Goal: Information Seeking & Learning: Check status

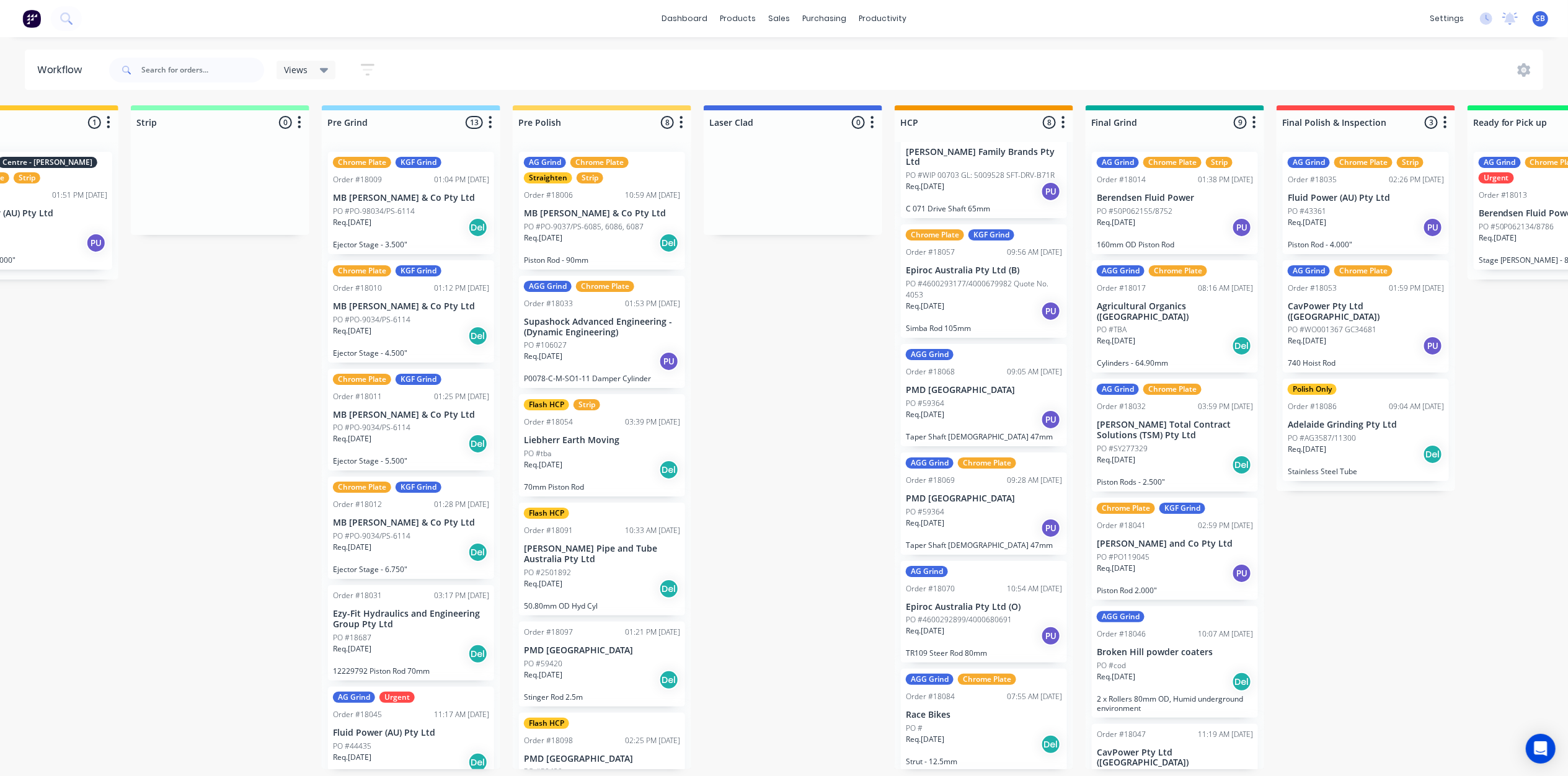
scroll to position [0, 854]
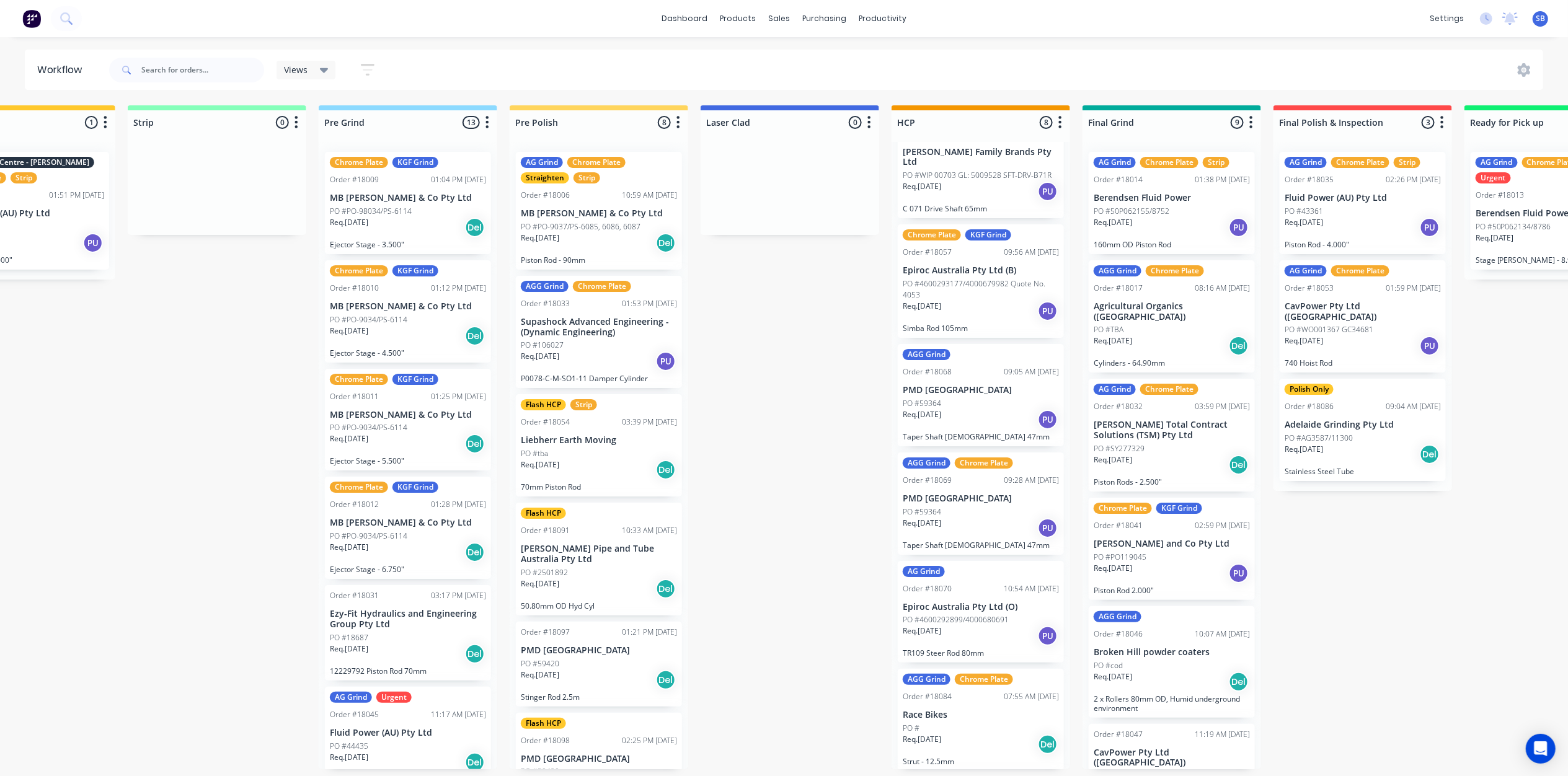
click at [404, 211] on p "PO #PO-98034/PS-6114" at bounding box center [370, 211] width 82 height 11
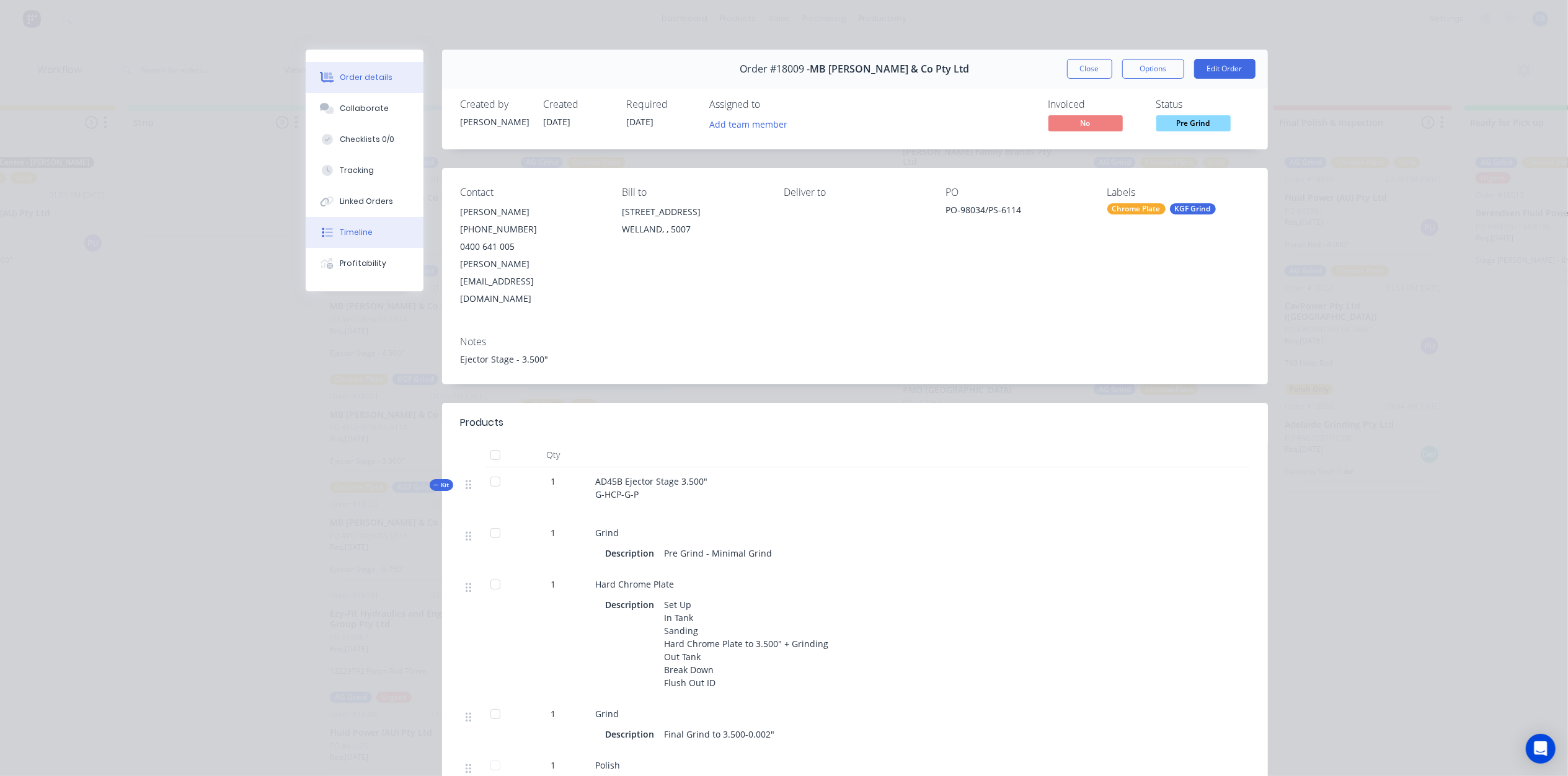
click at [347, 236] on div "Timeline" at bounding box center [356, 232] width 33 height 11
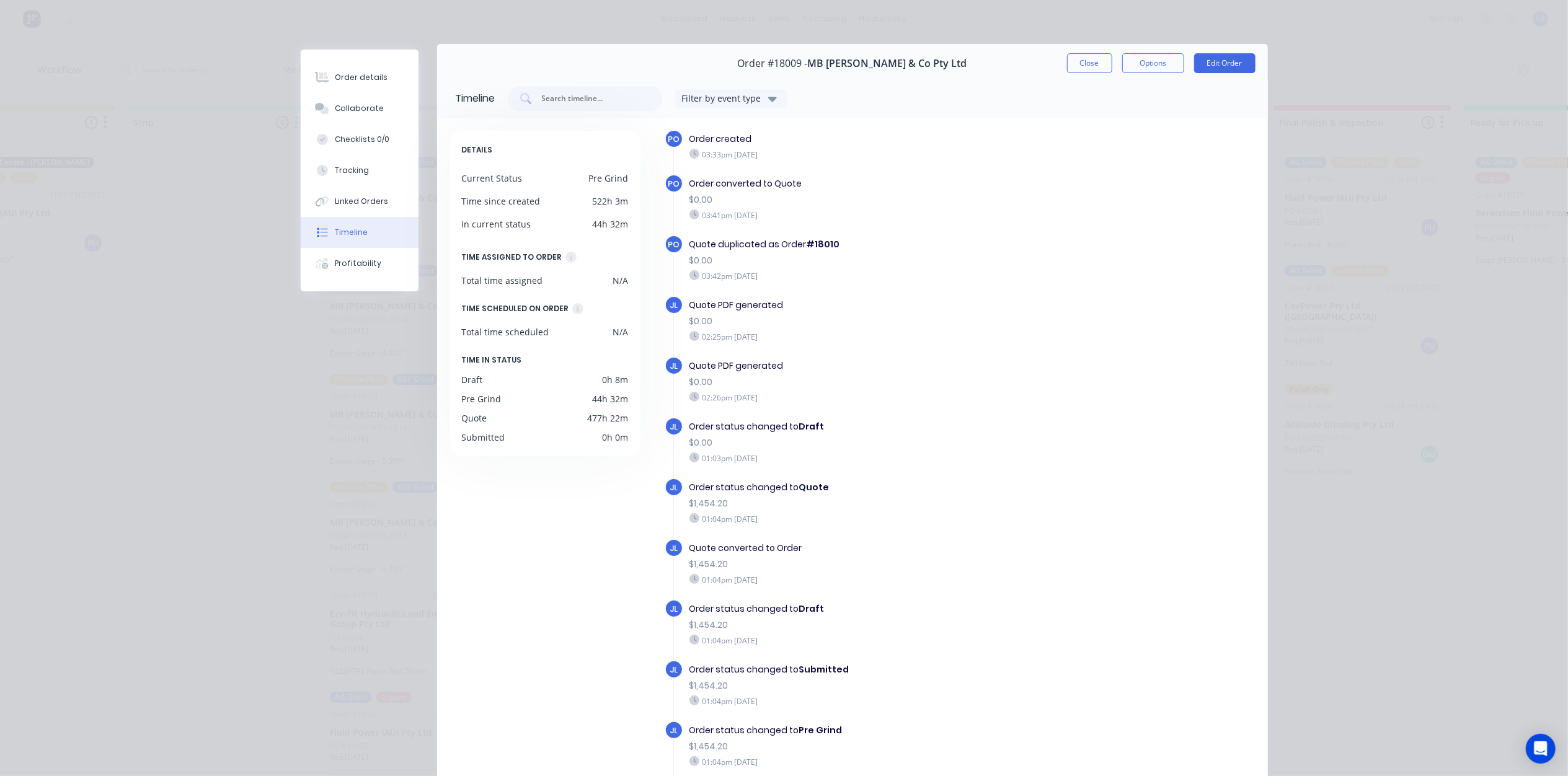
scroll to position [0, 0]
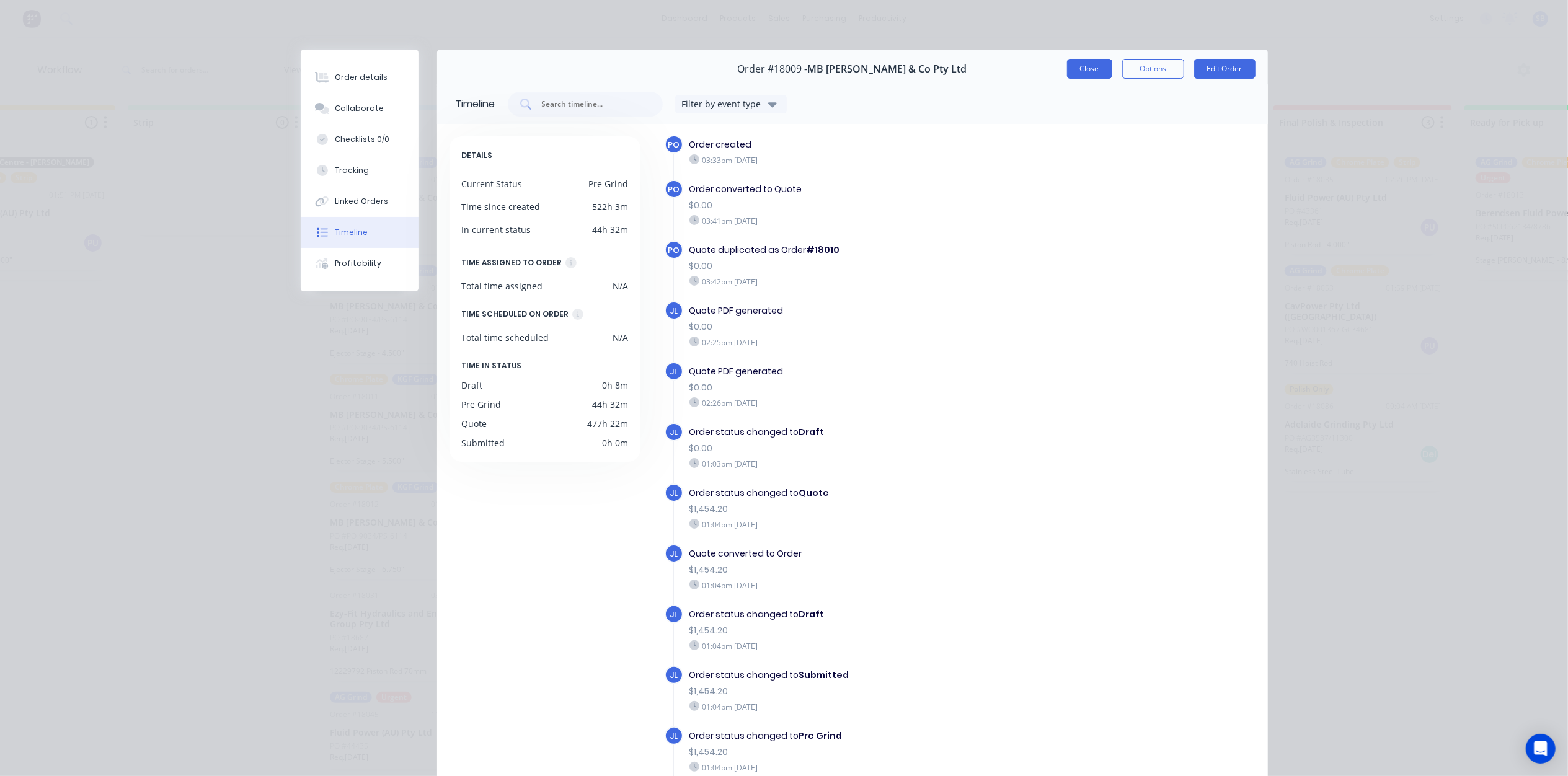
click at [1087, 67] on button "Close" at bounding box center [1089, 68] width 45 height 20
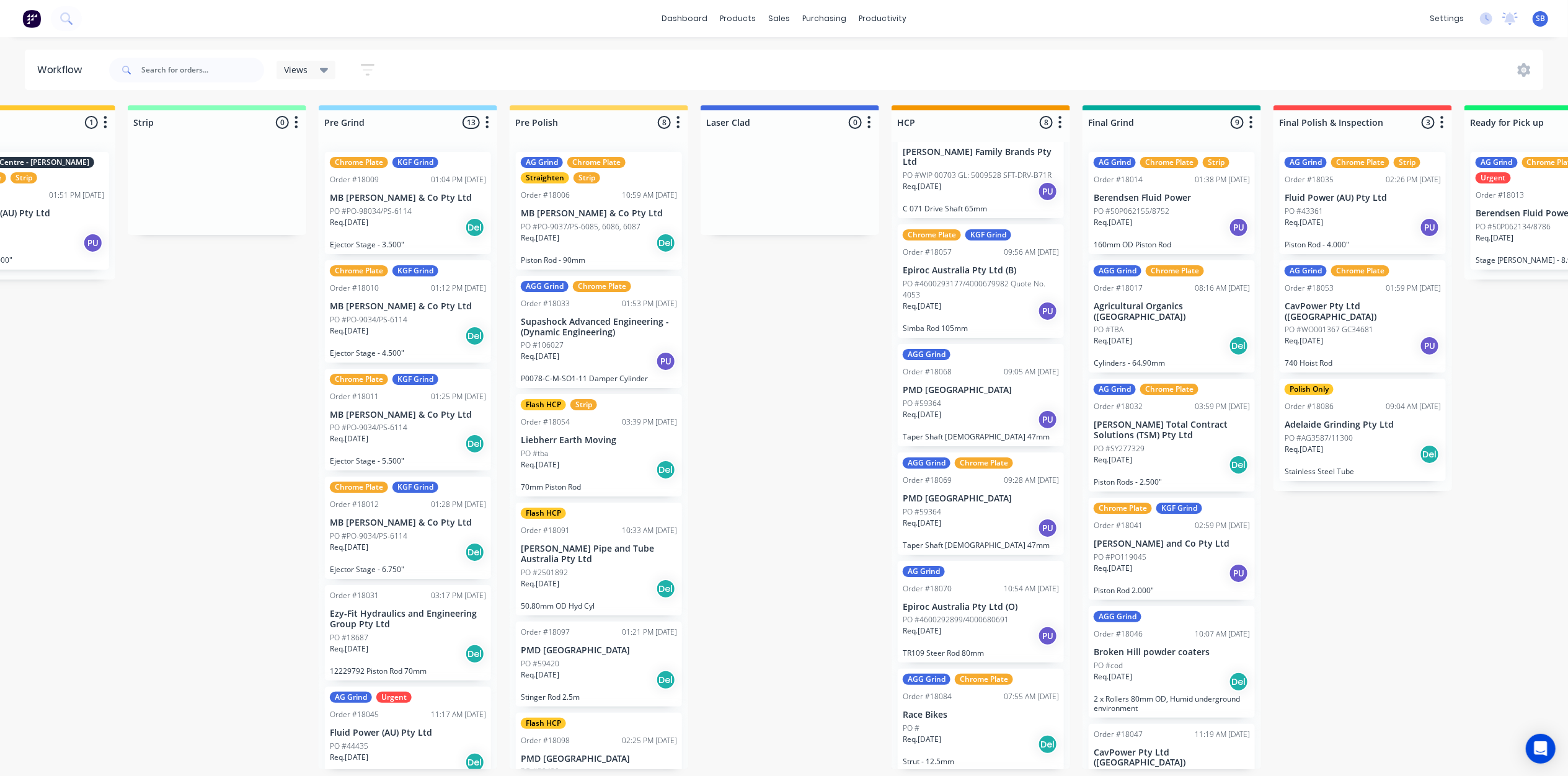
click at [369, 325] on p "Req. [DATE]" at bounding box center [348, 330] width 38 height 11
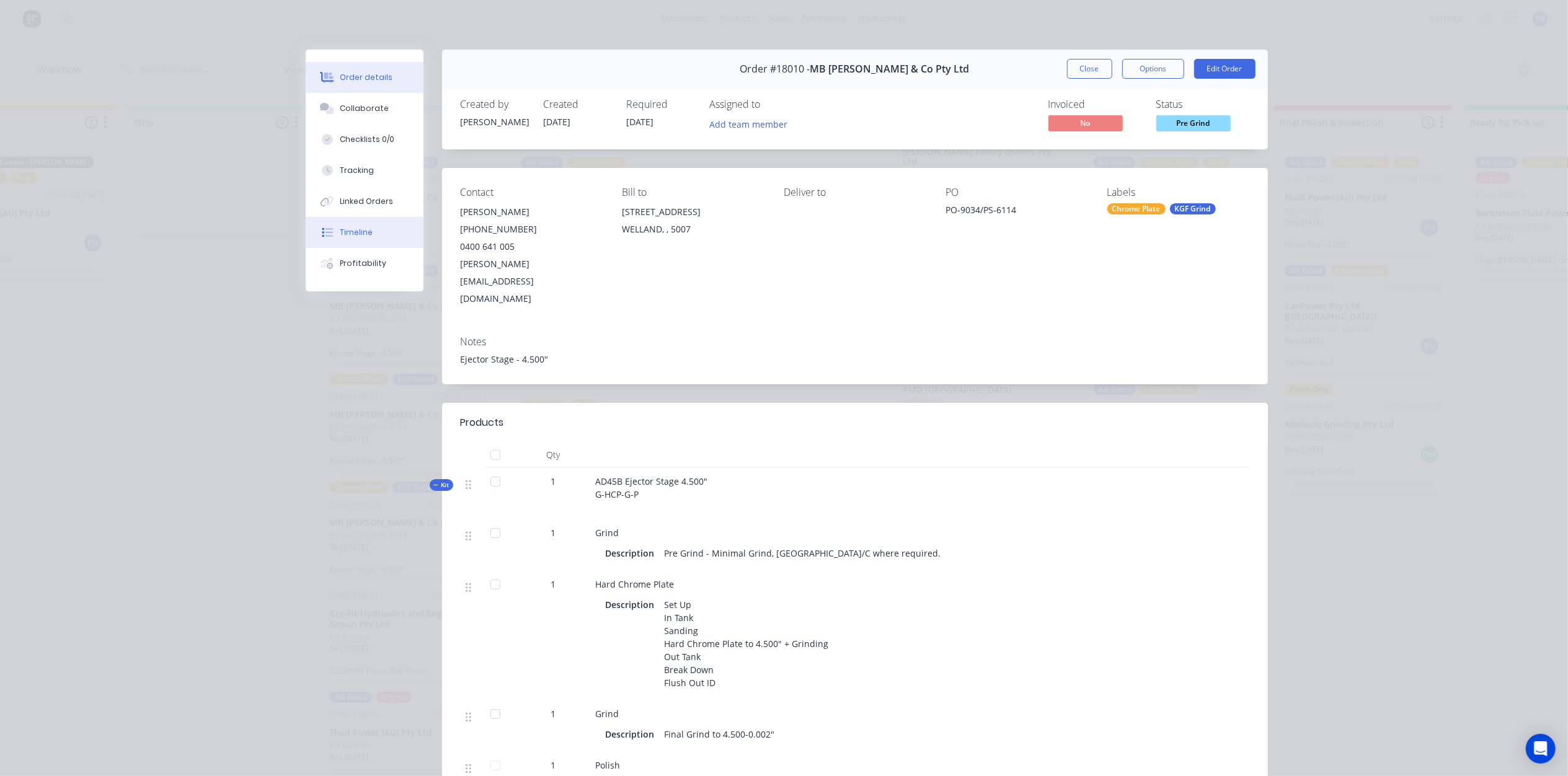
click at [356, 236] on div "Timeline" at bounding box center [356, 232] width 33 height 11
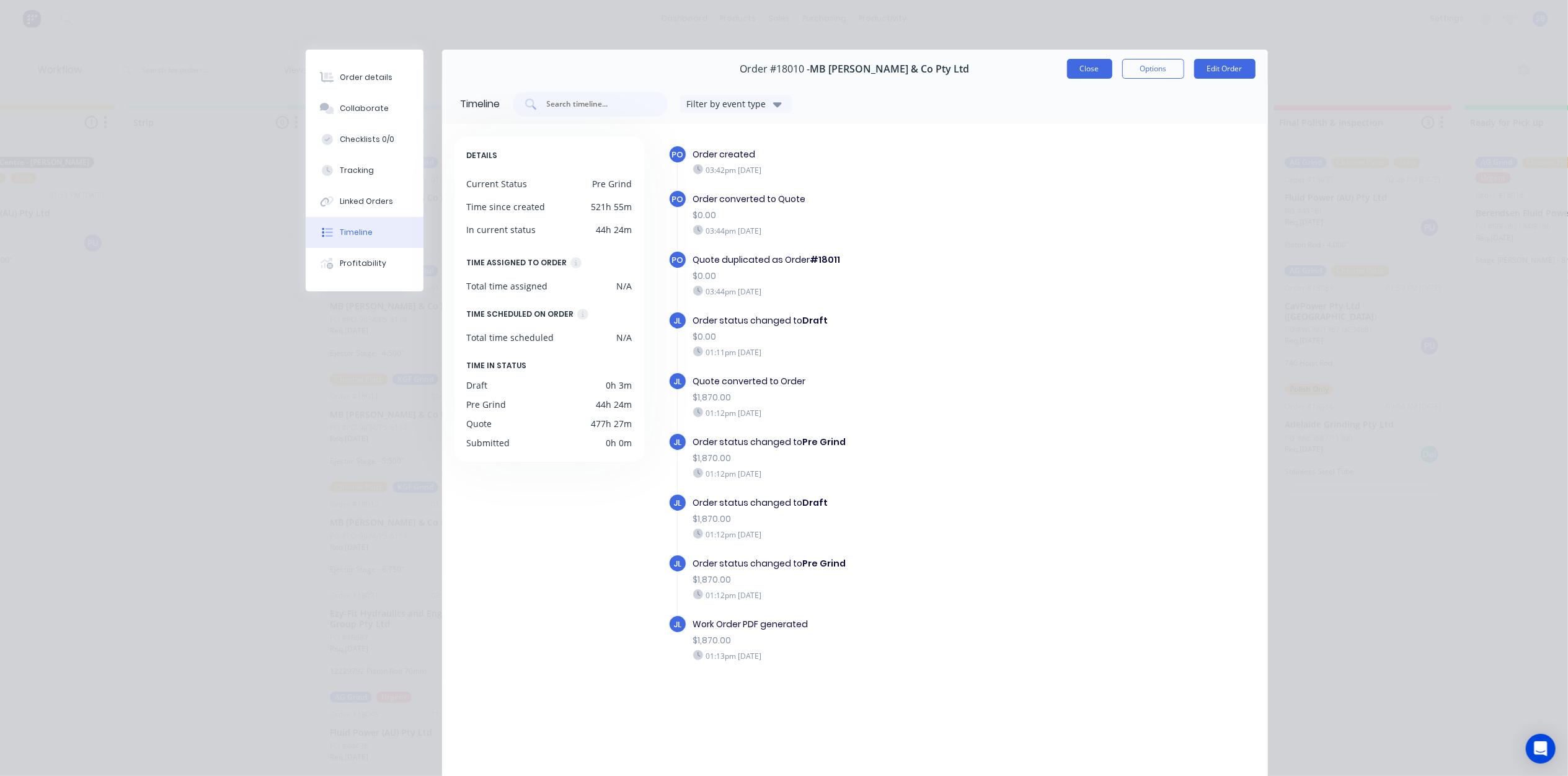
click at [1072, 70] on button "Close" at bounding box center [1089, 68] width 45 height 20
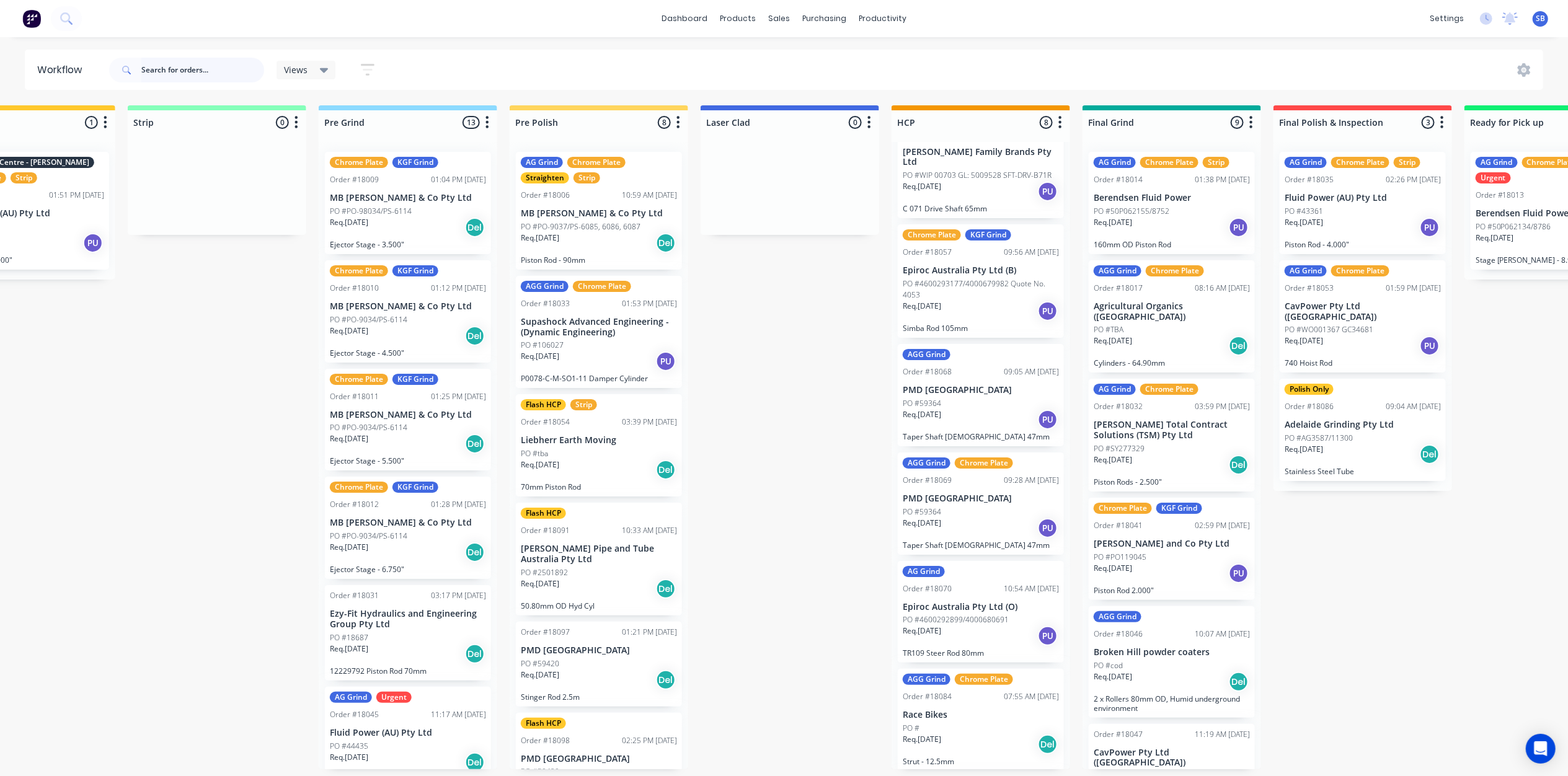
click at [150, 69] on input "text" at bounding box center [203, 70] width 123 height 25
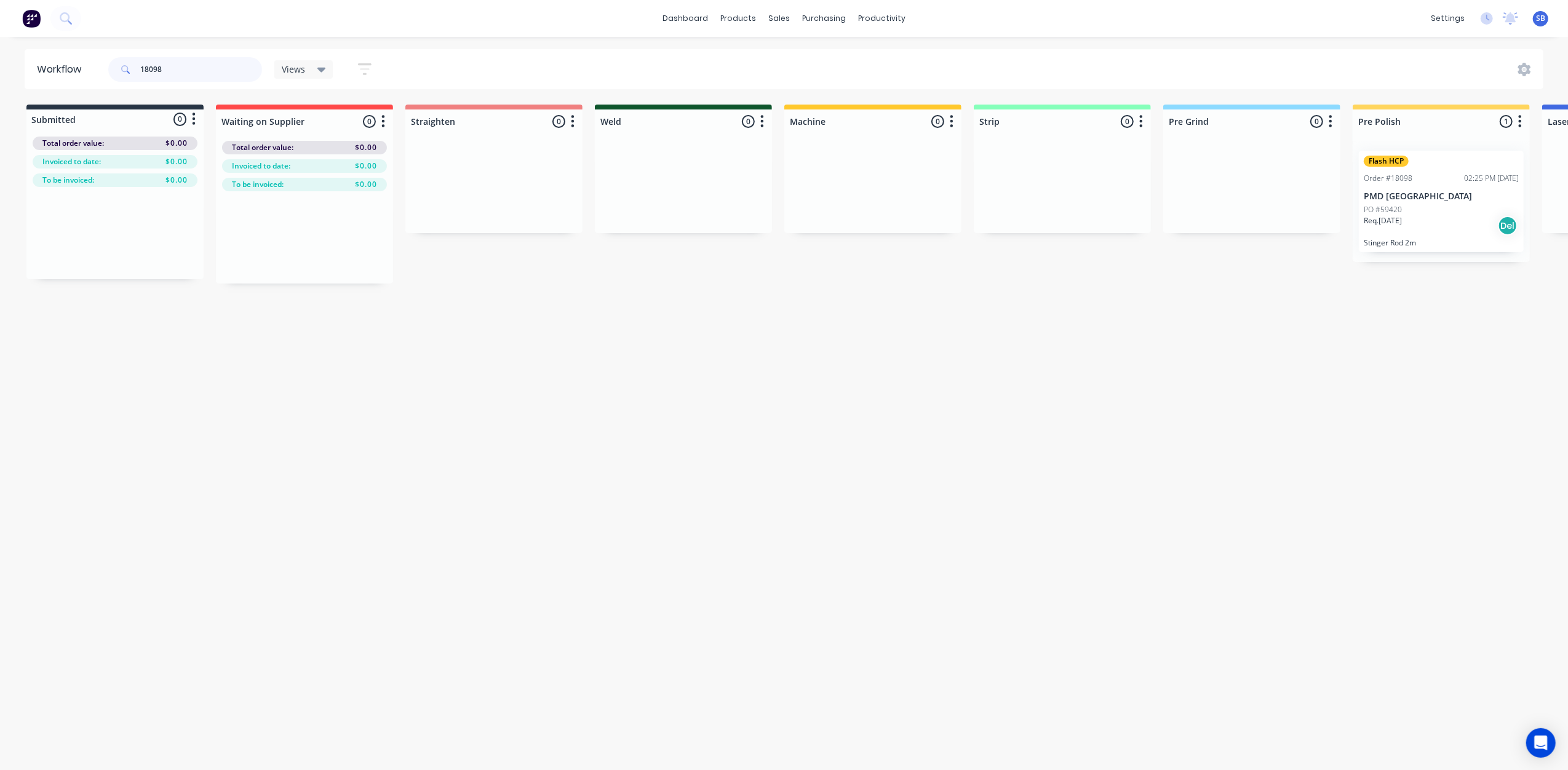
click at [185, 66] on input "18098" at bounding box center [201, 70] width 122 height 24
click at [177, 68] on input "18097" at bounding box center [201, 70] width 122 height 24
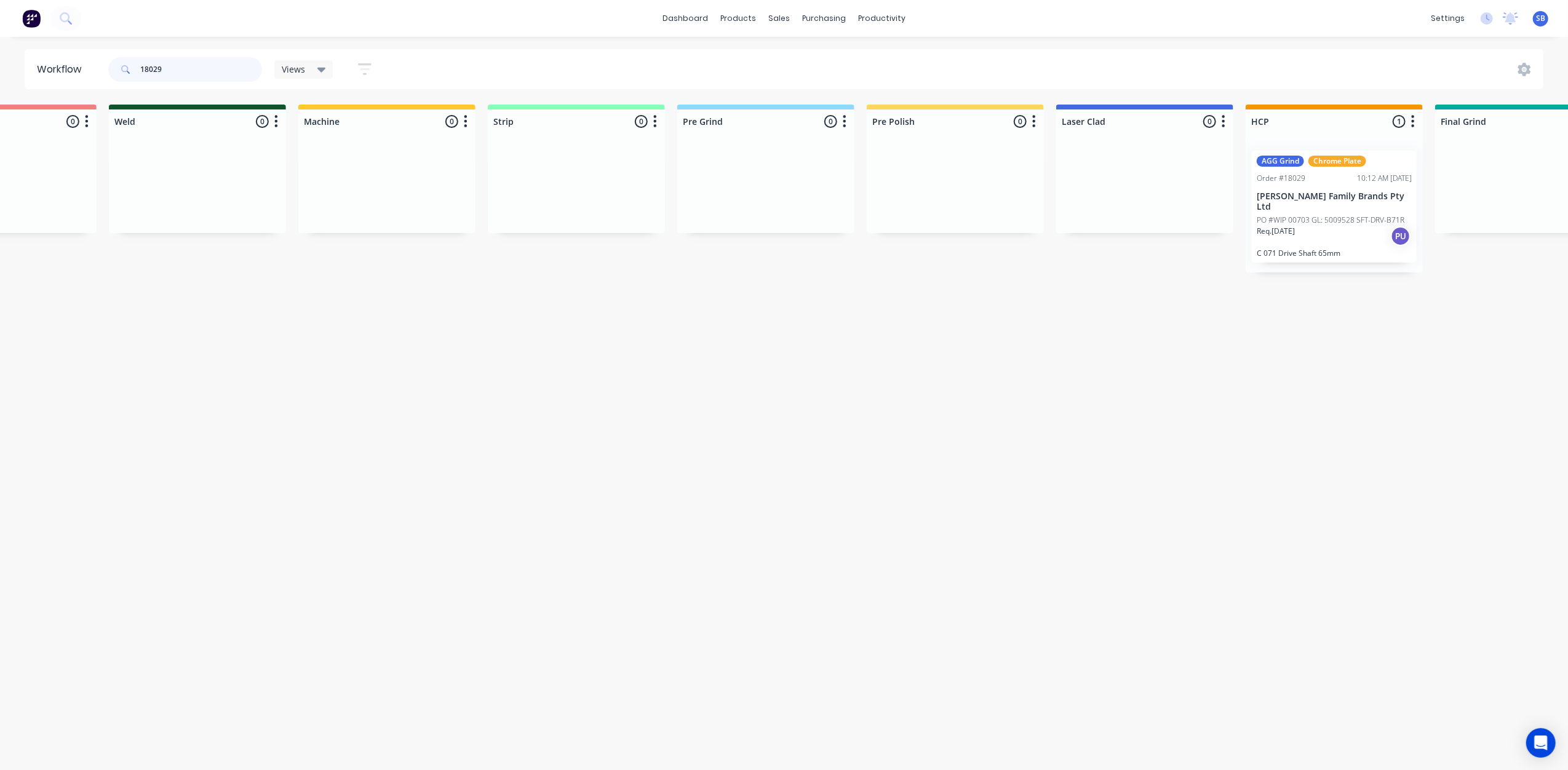
scroll to position [0, 507]
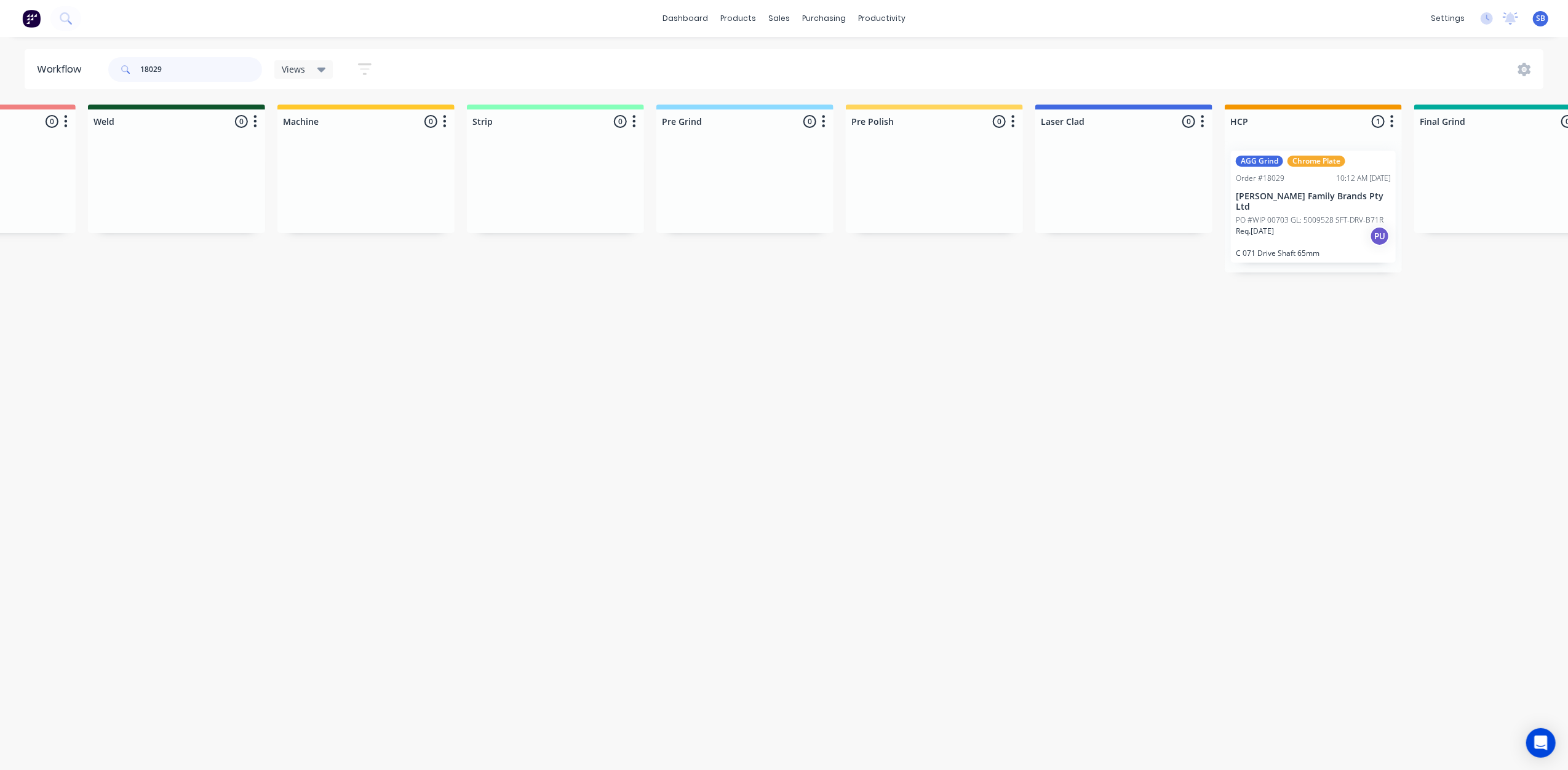
click at [148, 66] on input "18029" at bounding box center [201, 70] width 122 height 24
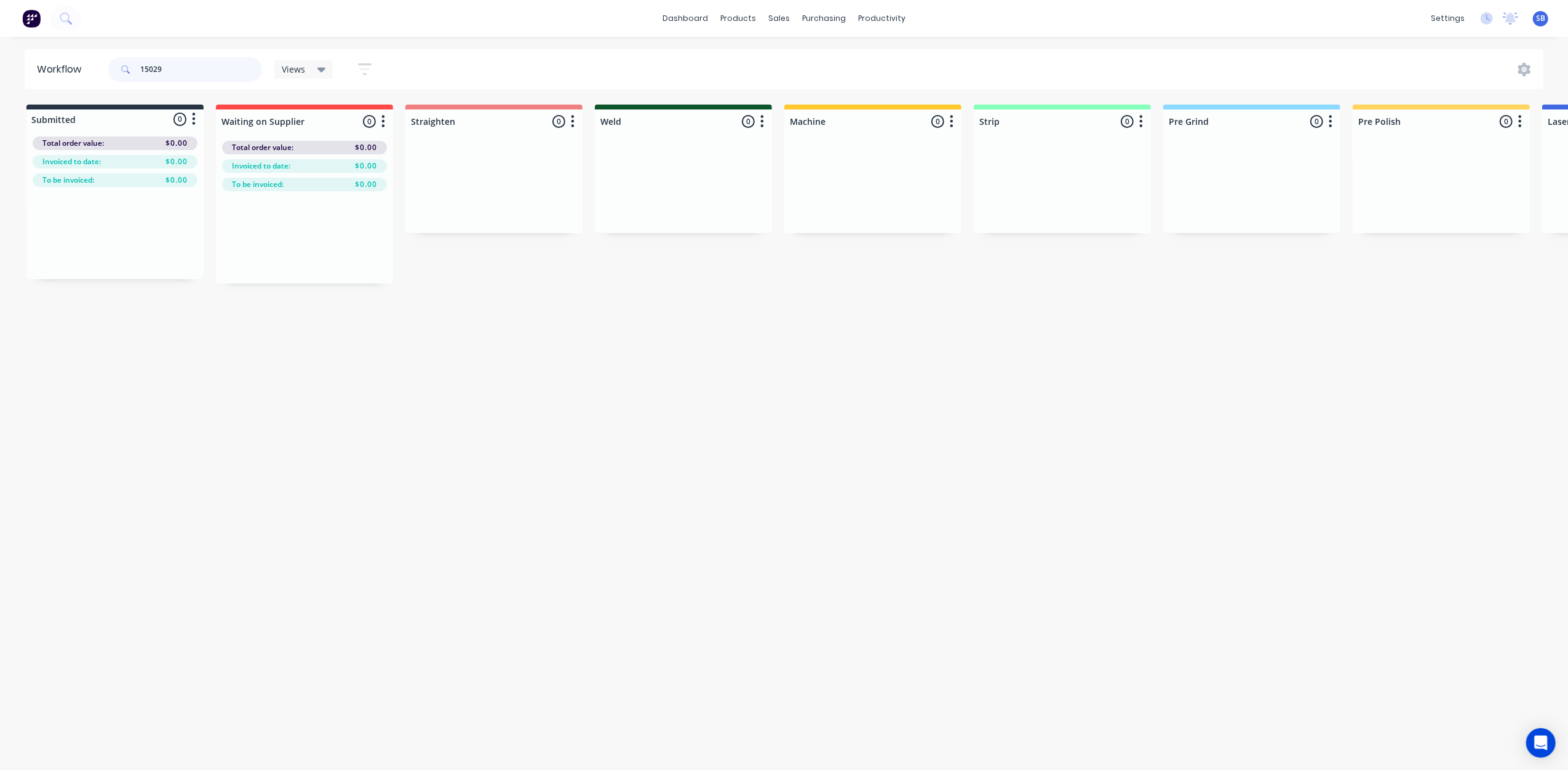
click at [155, 65] on input "15029" at bounding box center [201, 70] width 122 height 24
click at [164, 65] on input "15929" at bounding box center [201, 70] width 122 height 24
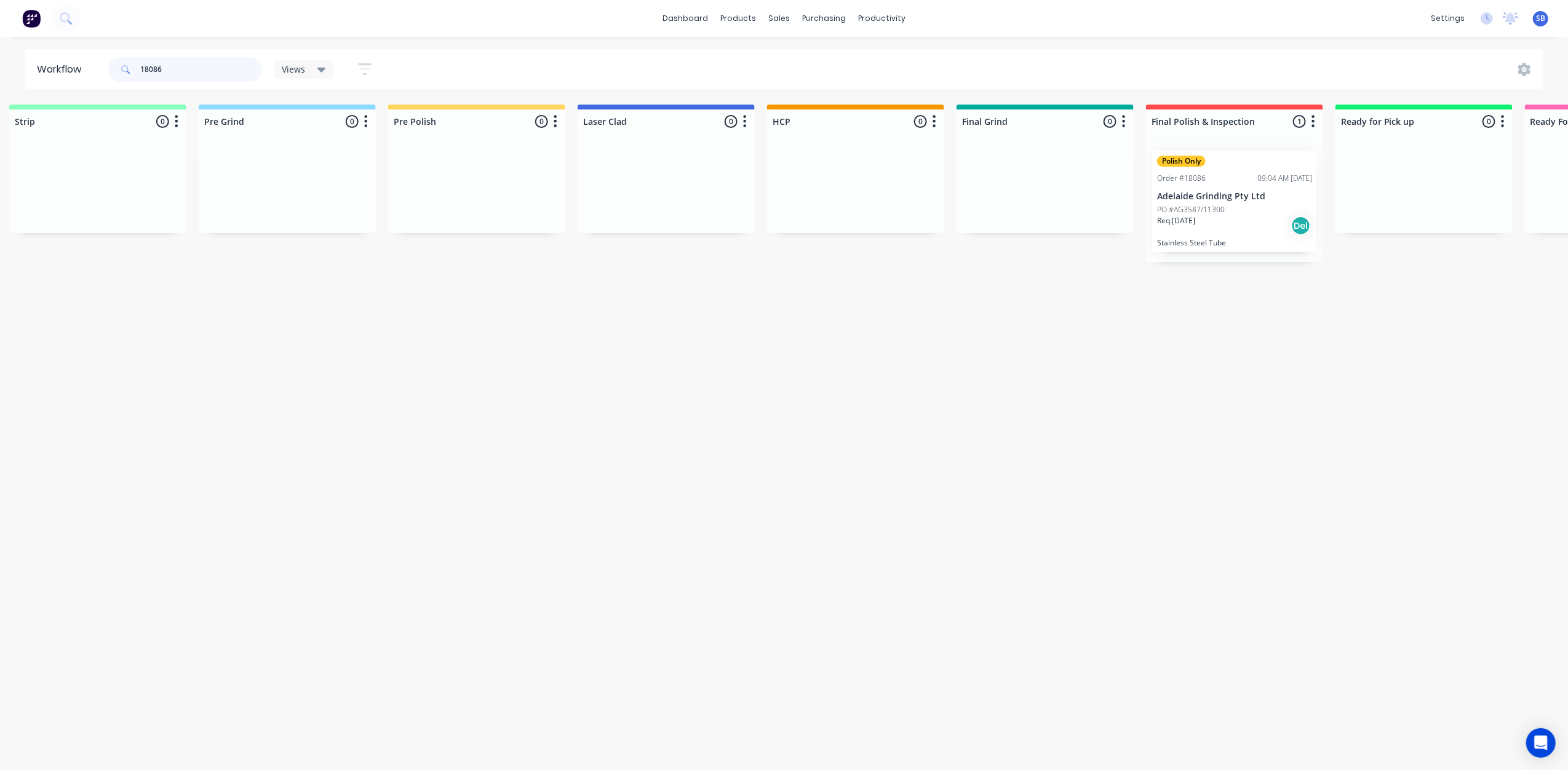
scroll to position [0, 969]
click at [190, 74] on input "18086" at bounding box center [201, 70] width 122 height 24
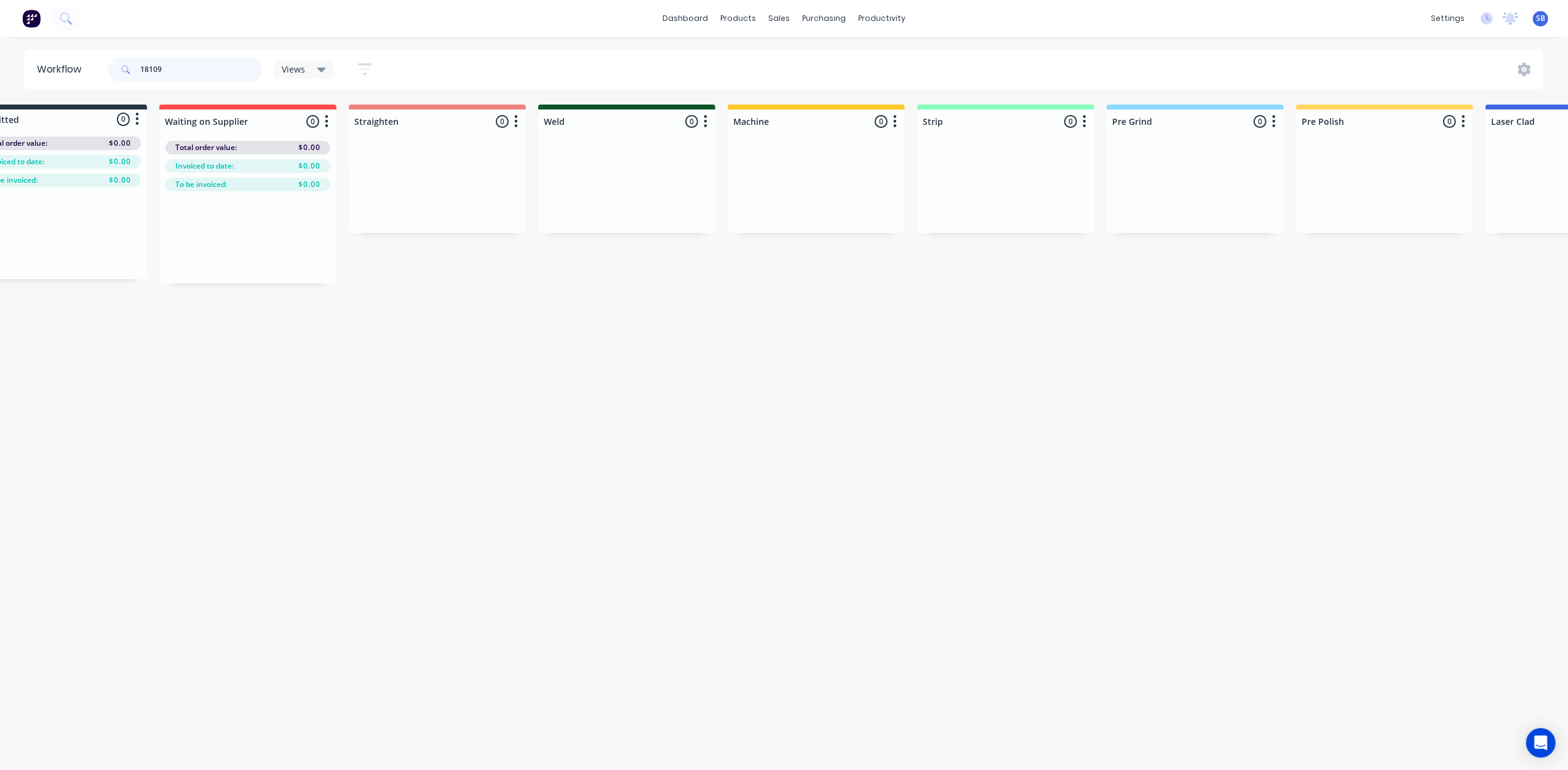
scroll to position [0, 0]
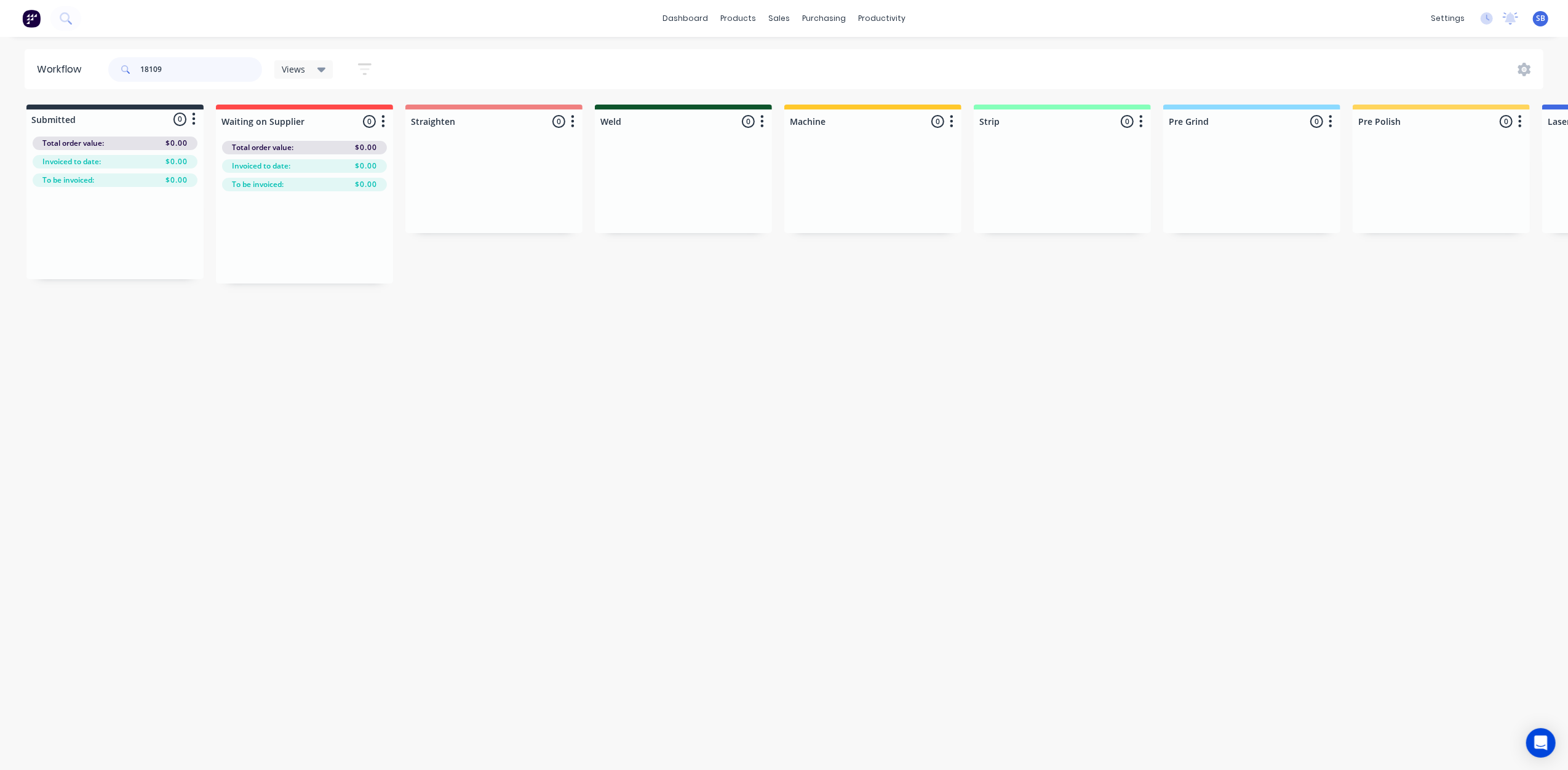
click at [175, 70] on input "18109" at bounding box center [201, 70] width 122 height 24
click at [175, 59] on input "18102" at bounding box center [201, 70] width 122 height 24
type input "1"
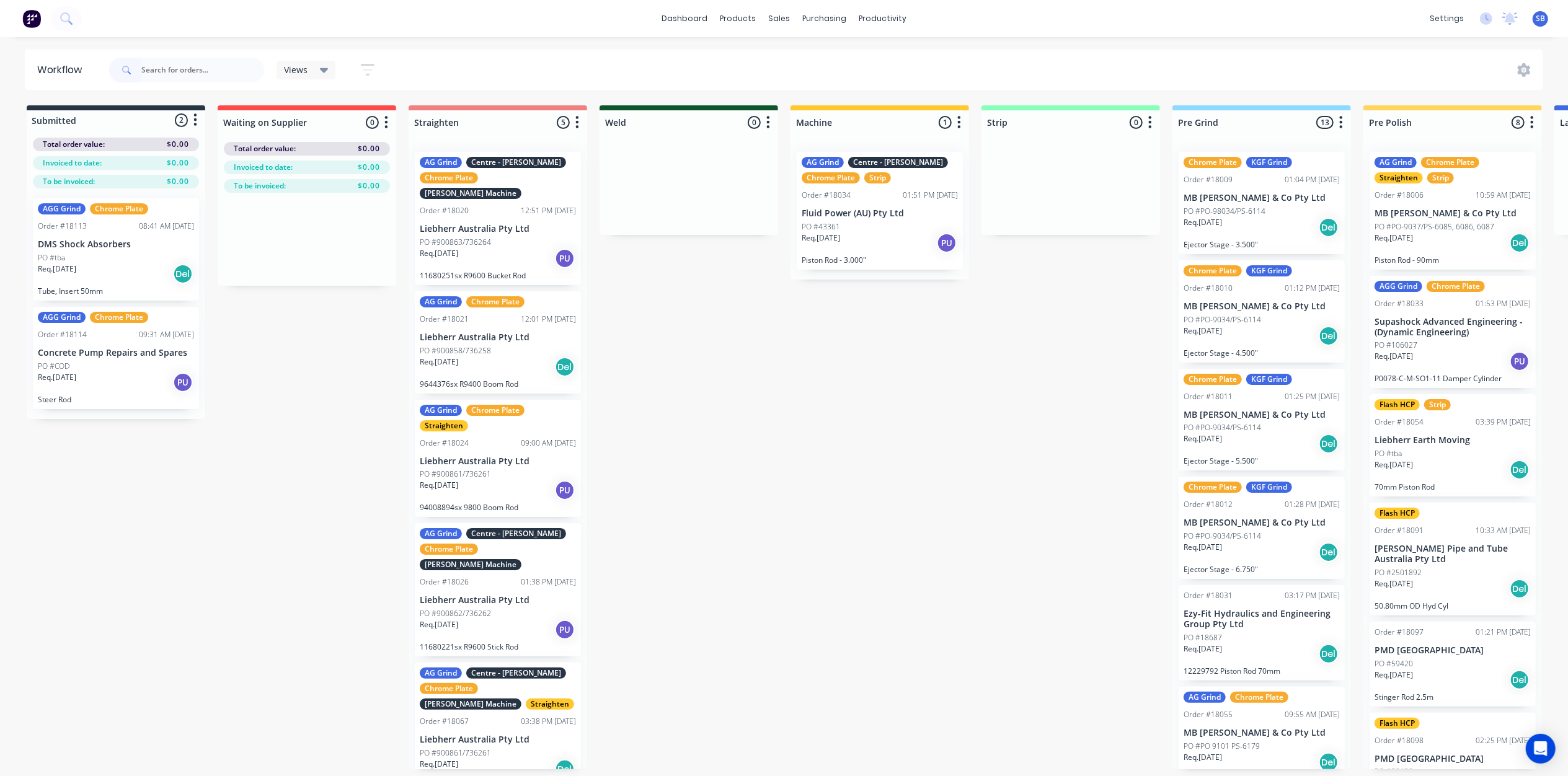
click at [98, 256] on div "PO #tba" at bounding box center [116, 257] width 156 height 11
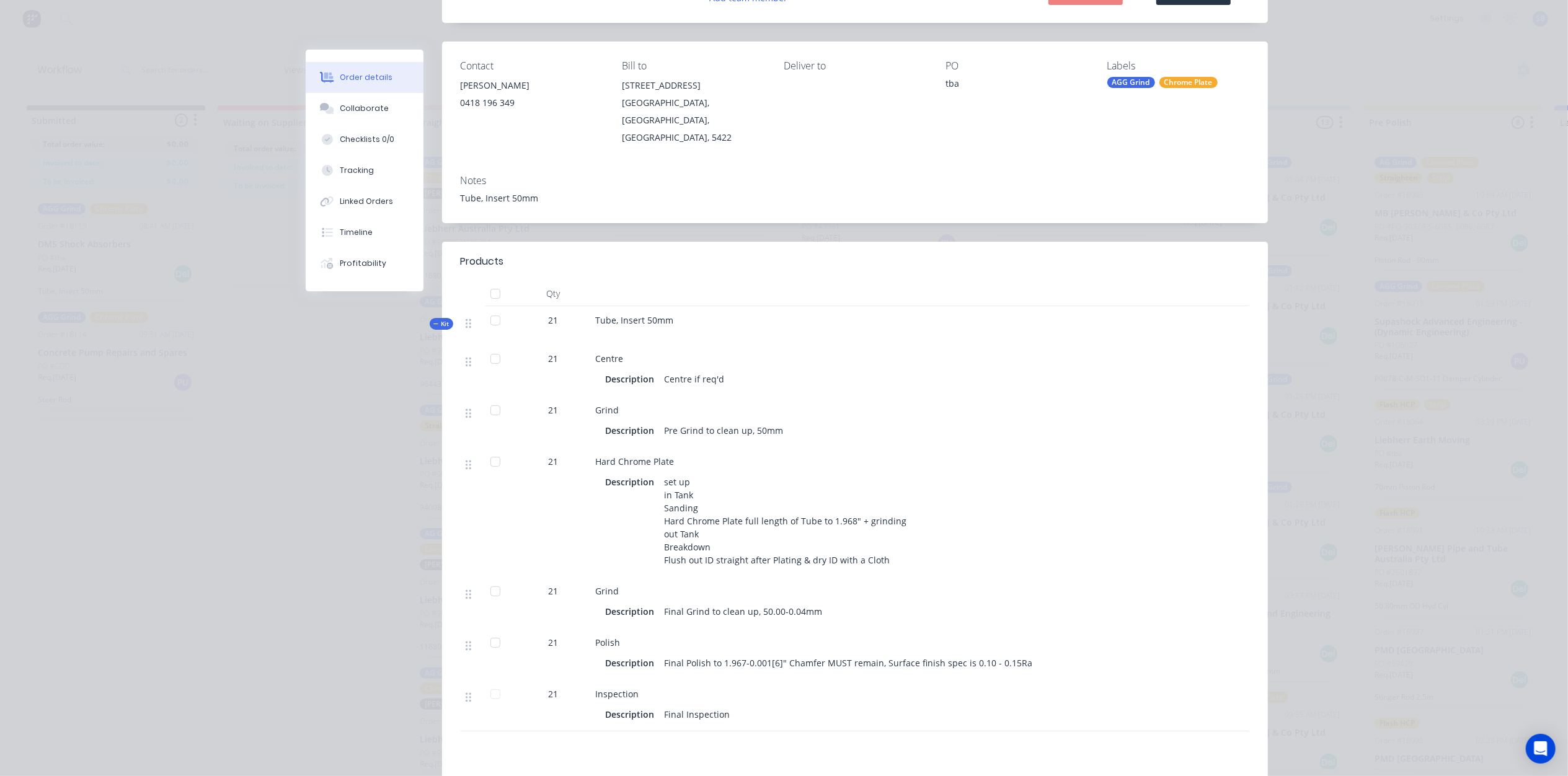
scroll to position [165, 0]
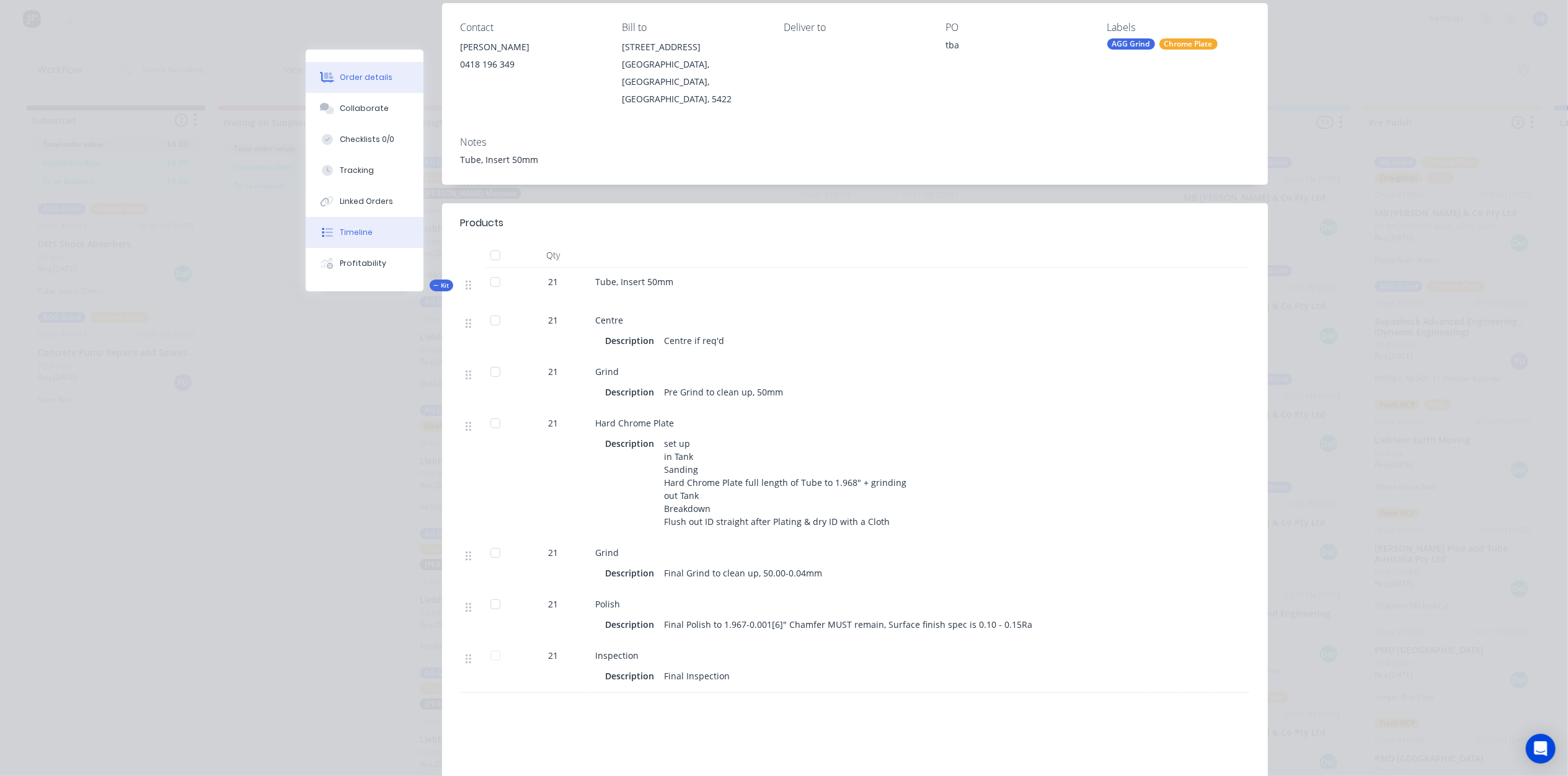
click at [347, 221] on button "Timeline" at bounding box center [364, 232] width 118 height 31
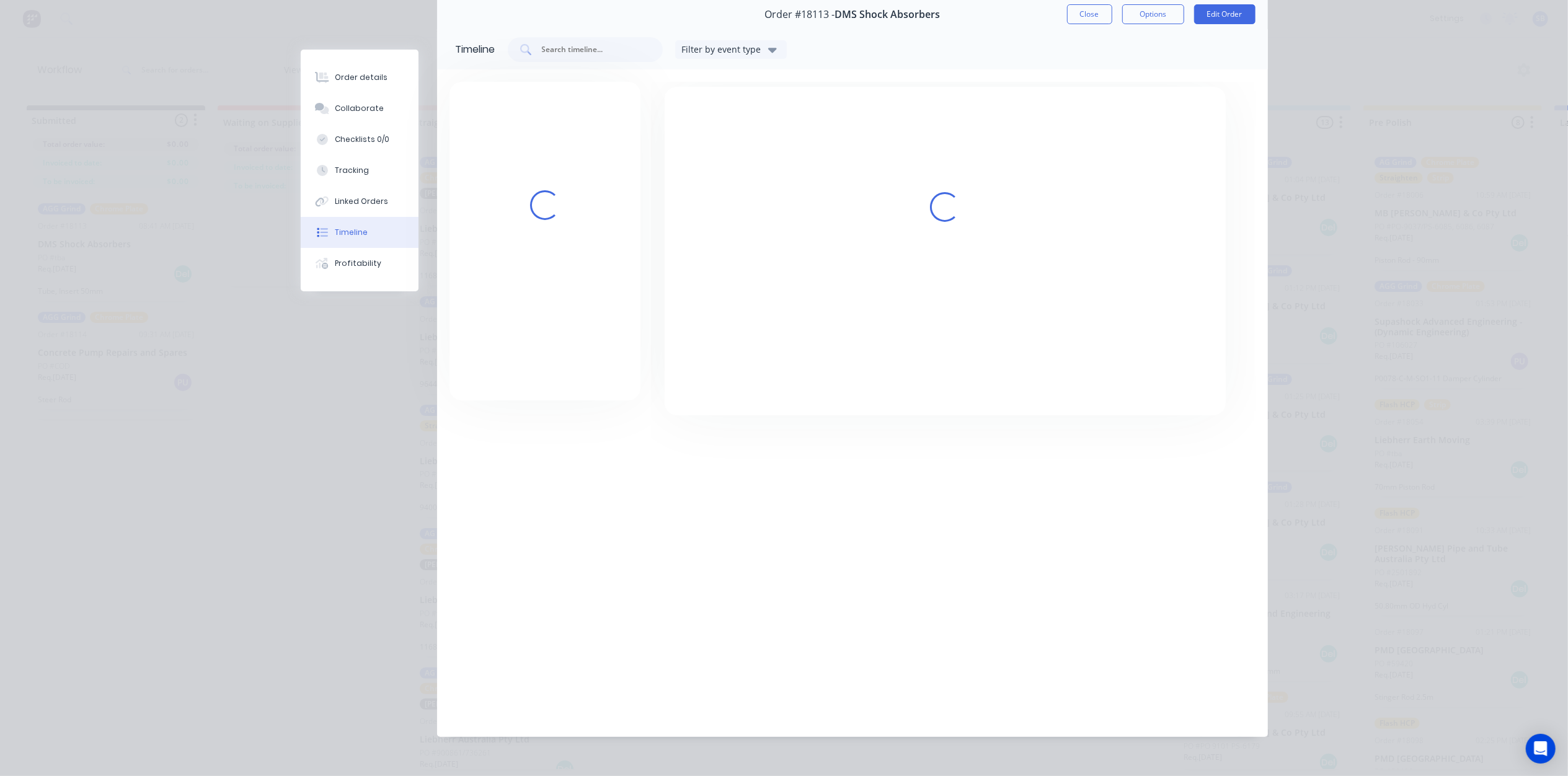
scroll to position [64, 0]
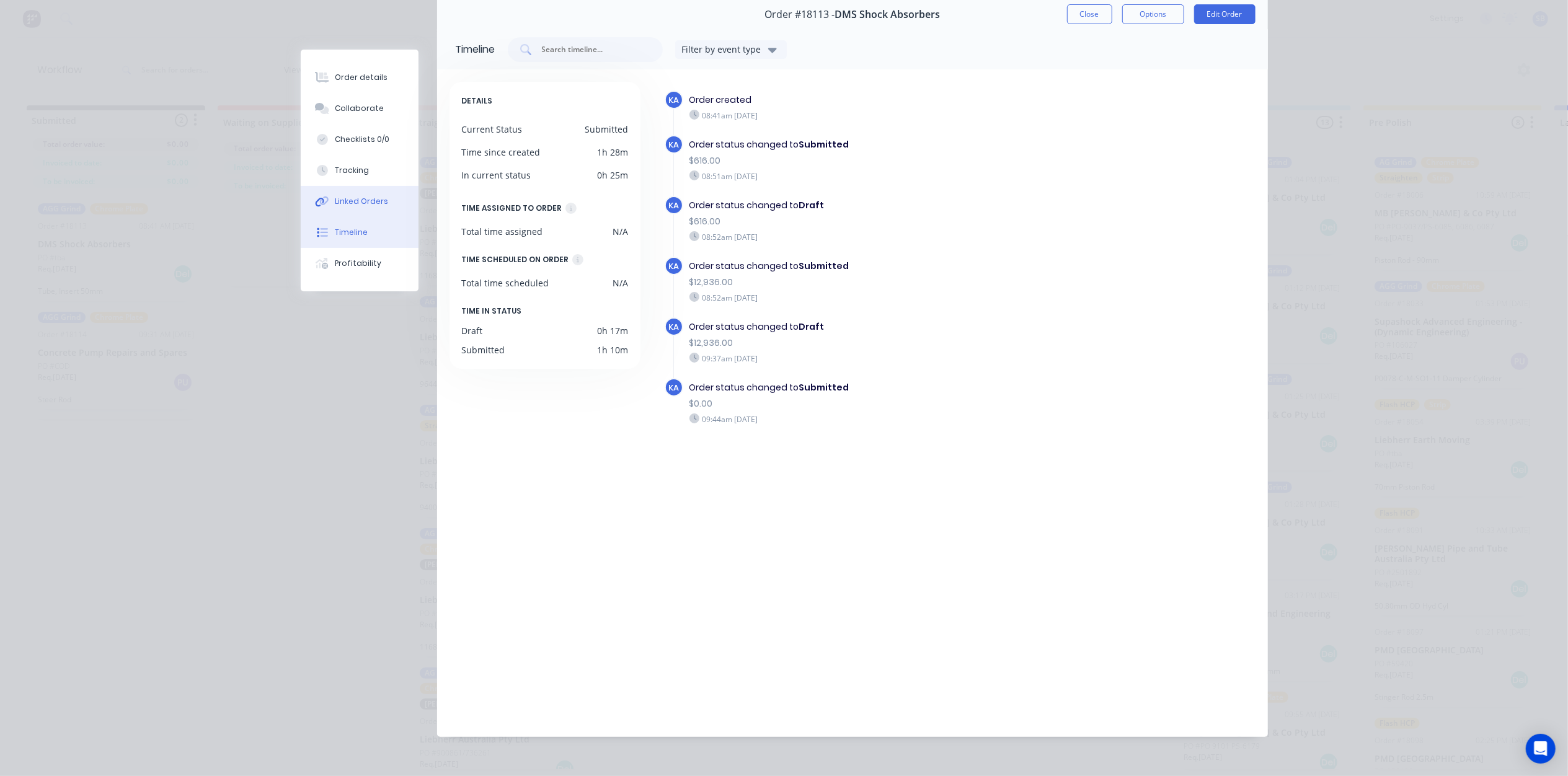
click at [360, 198] on div "Linked Orders" at bounding box center [361, 201] width 54 height 11
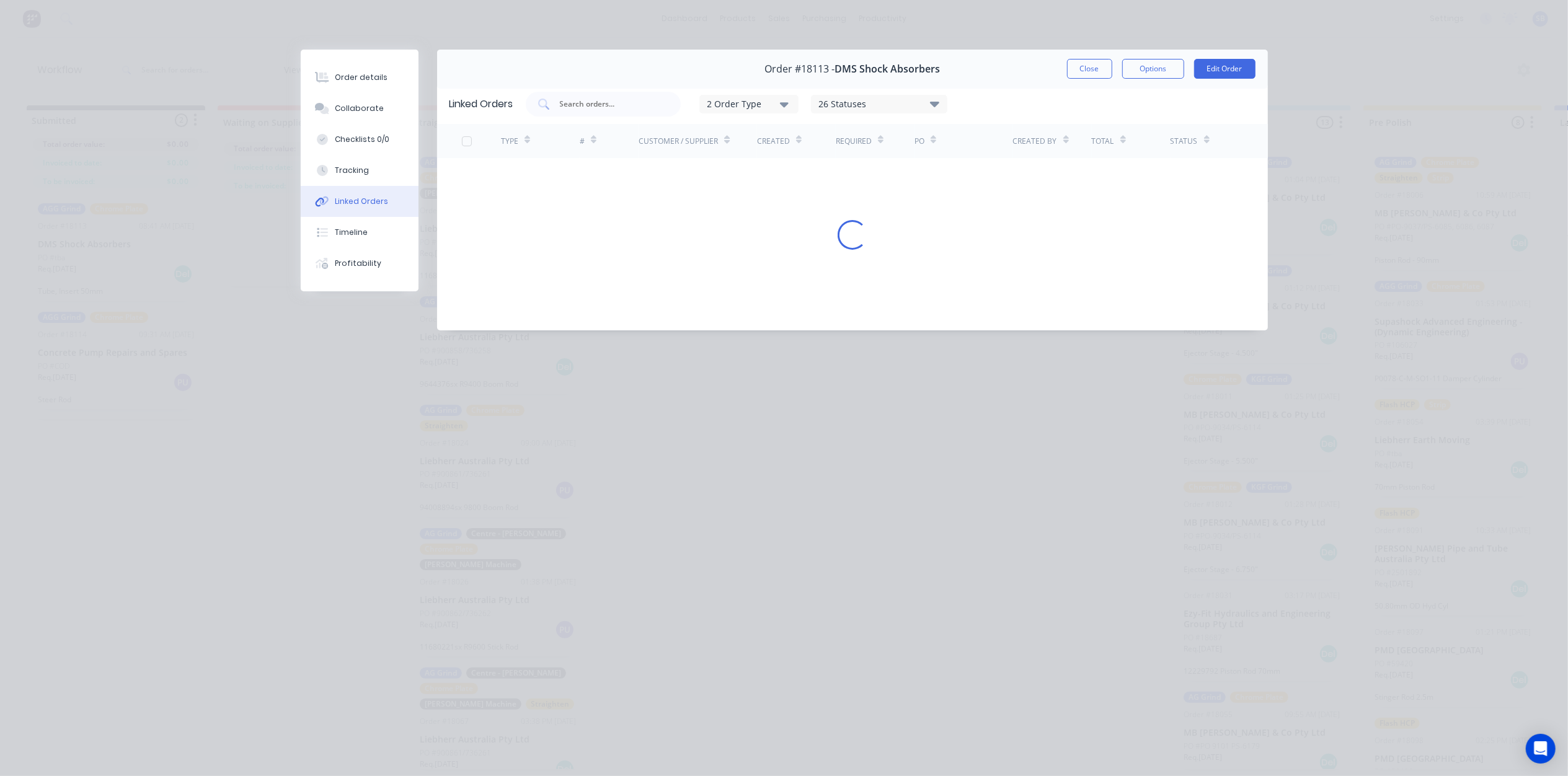
scroll to position [0, 0]
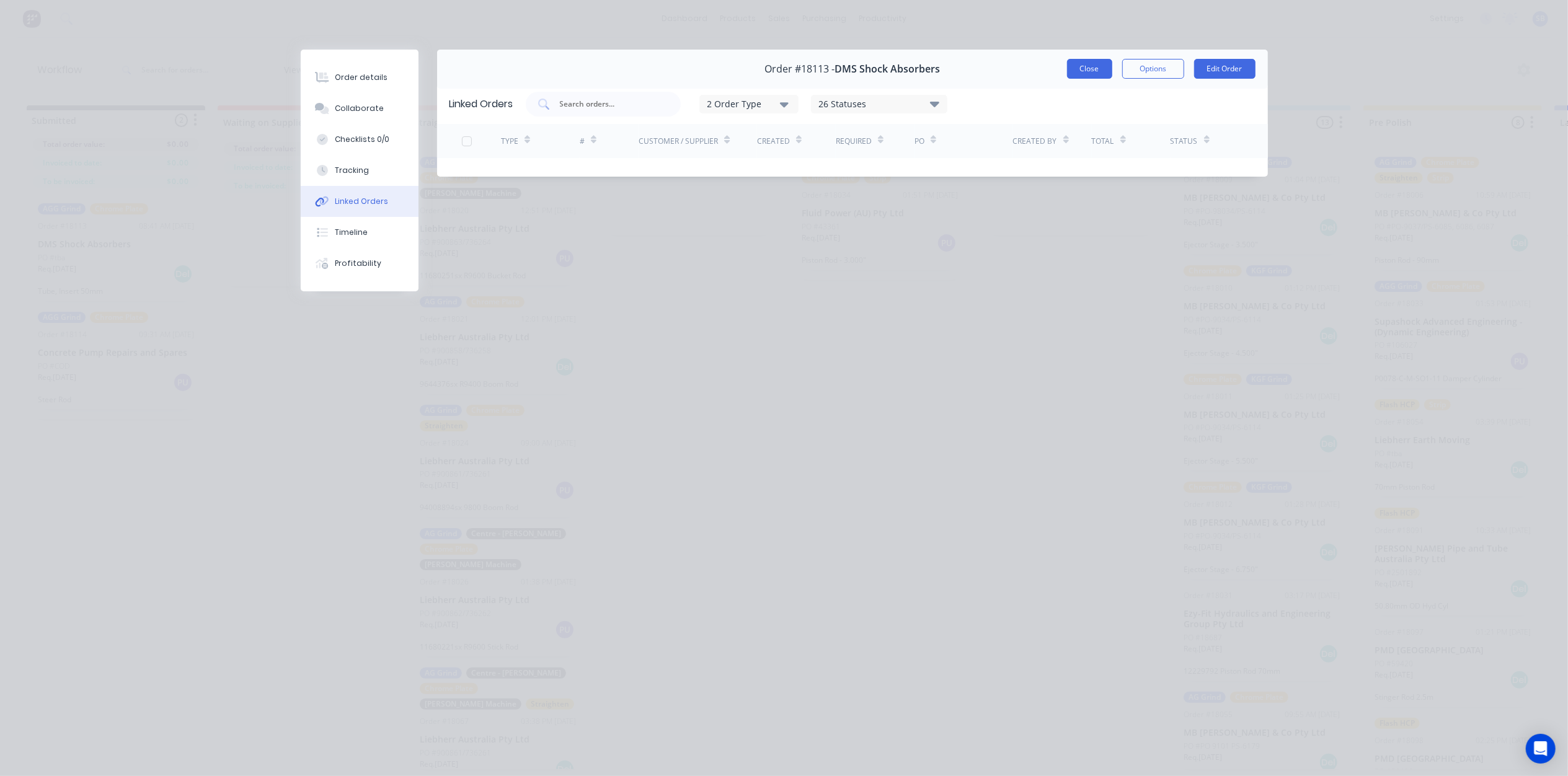
click at [1097, 67] on button "Close" at bounding box center [1089, 68] width 45 height 20
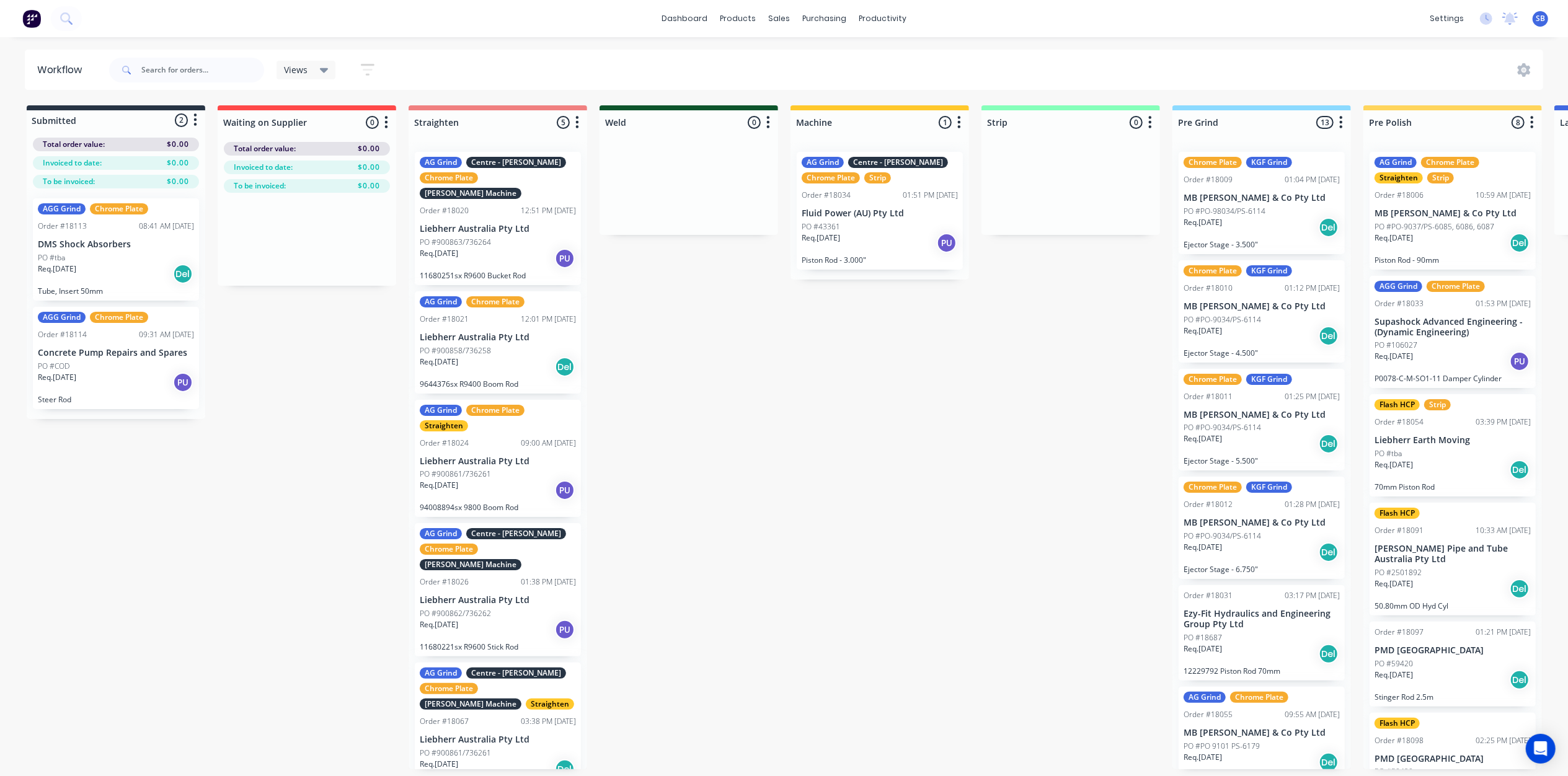
click at [90, 355] on p "Concrete Pump Repairs and Spares" at bounding box center [116, 353] width 156 height 11
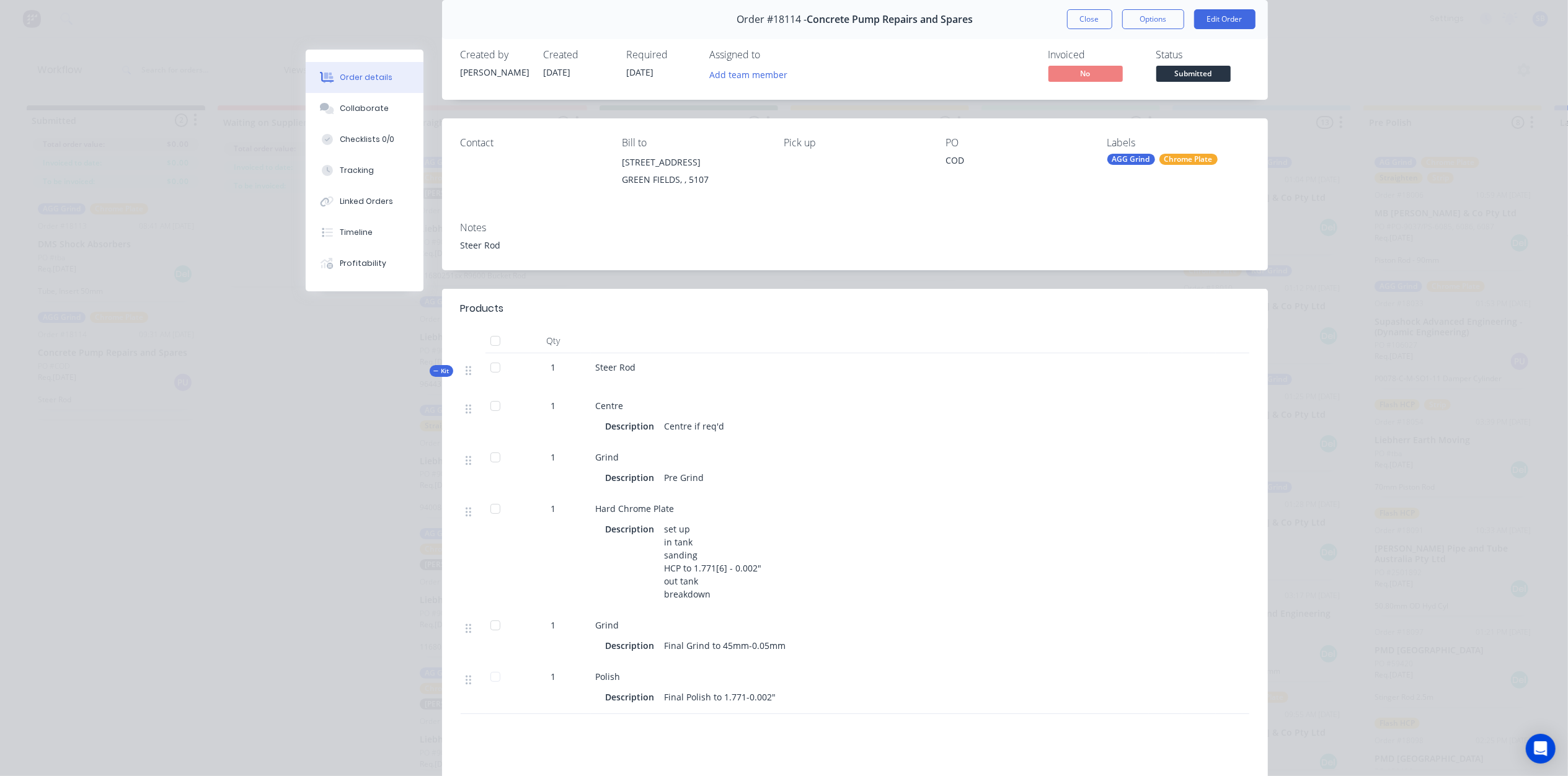
scroll to position [83, 0]
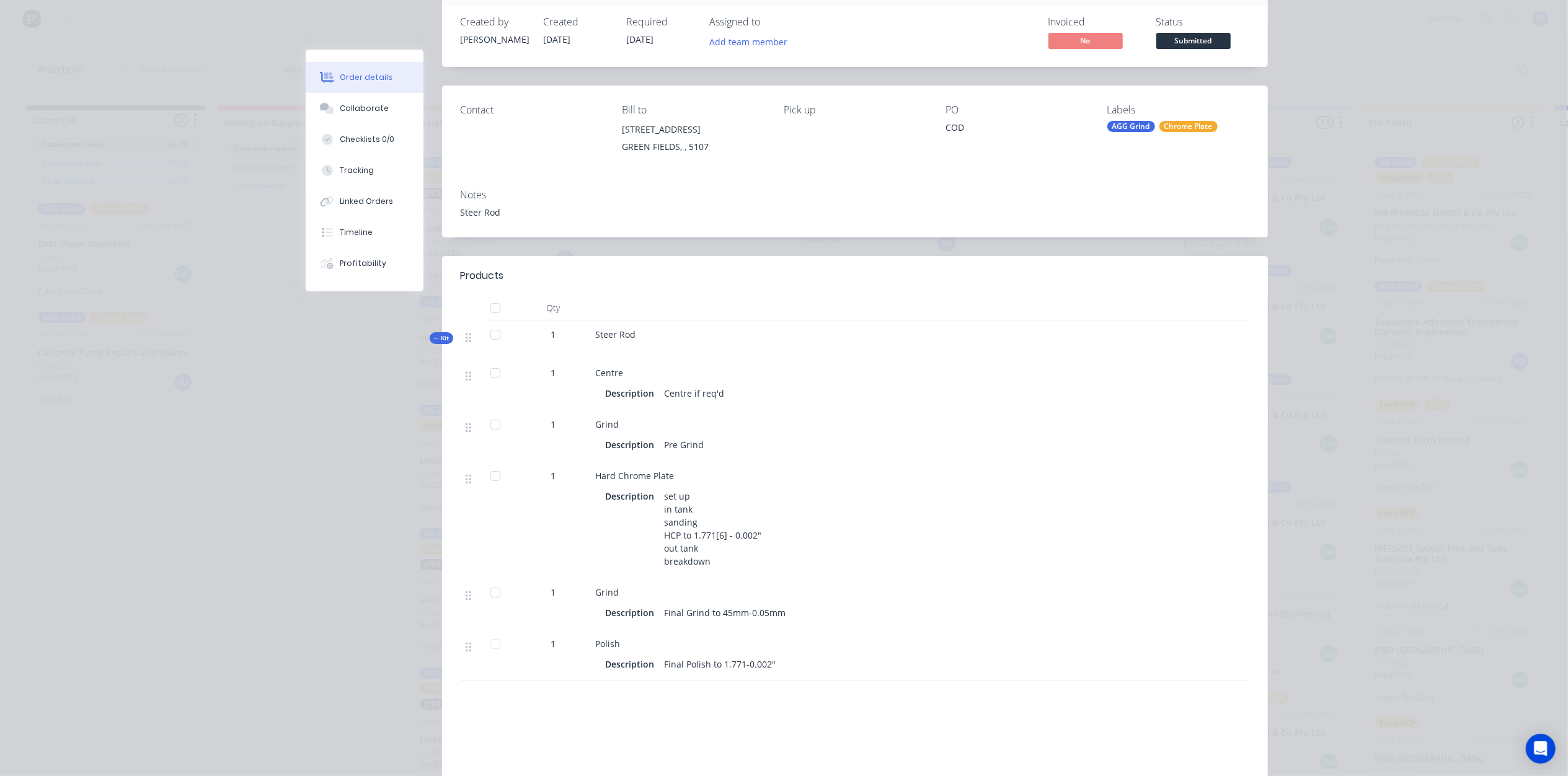
click at [619, 370] on div "Centre" at bounding box center [870, 373] width 548 height 13
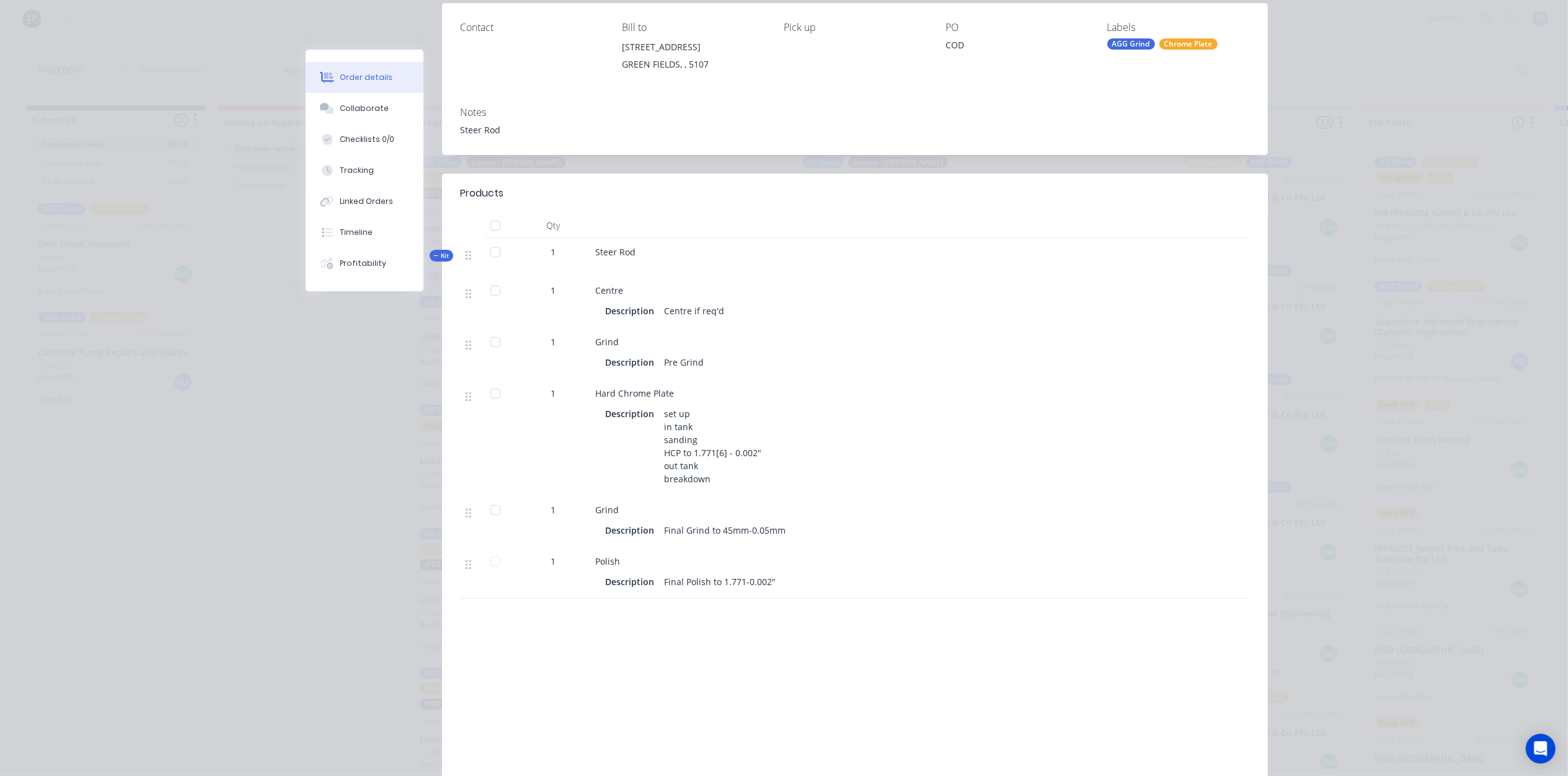
scroll to position [0, 0]
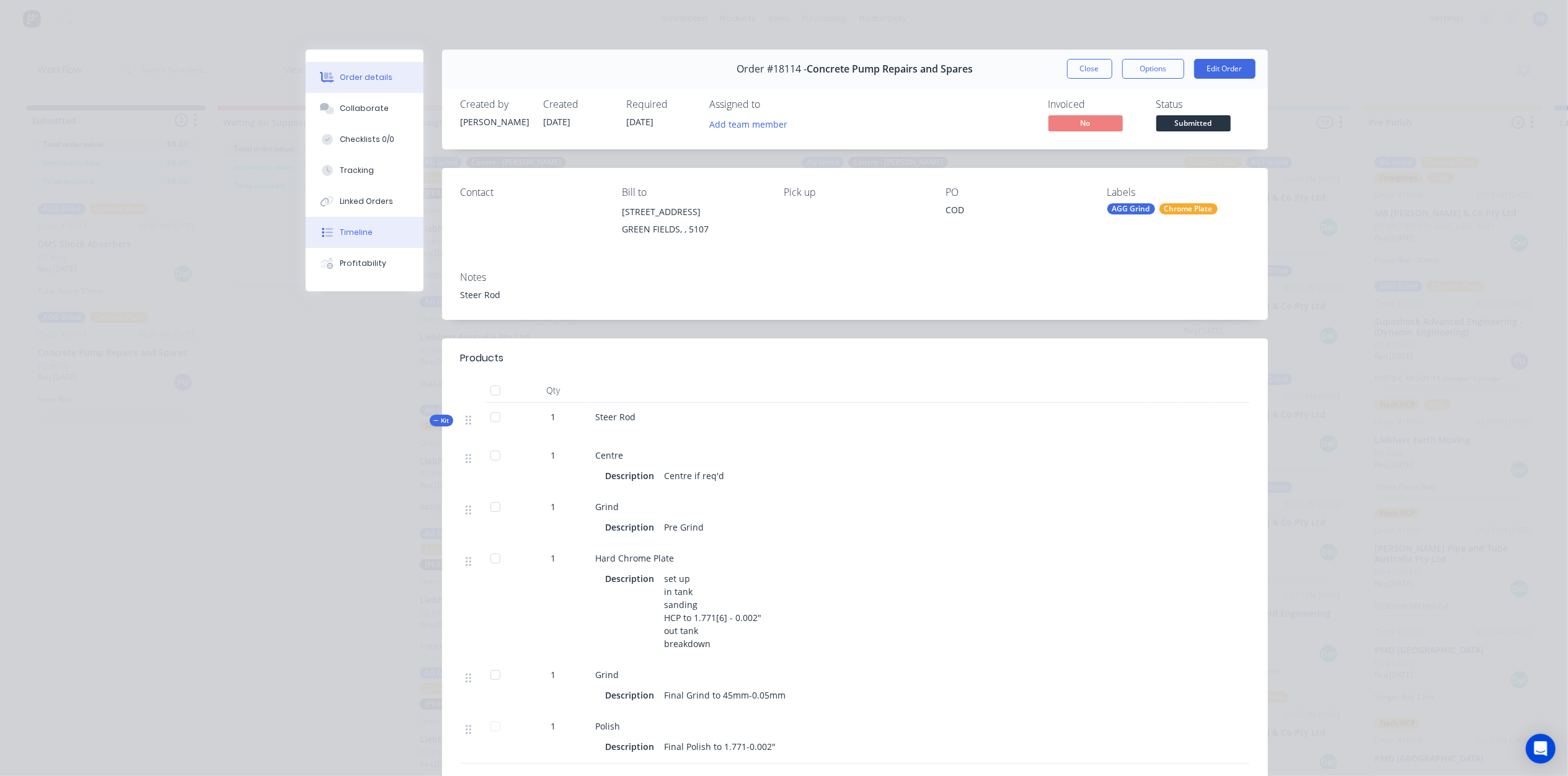
click at [352, 230] on div "Timeline" at bounding box center [356, 232] width 33 height 11
